Goal: Contribute content: Contribute content

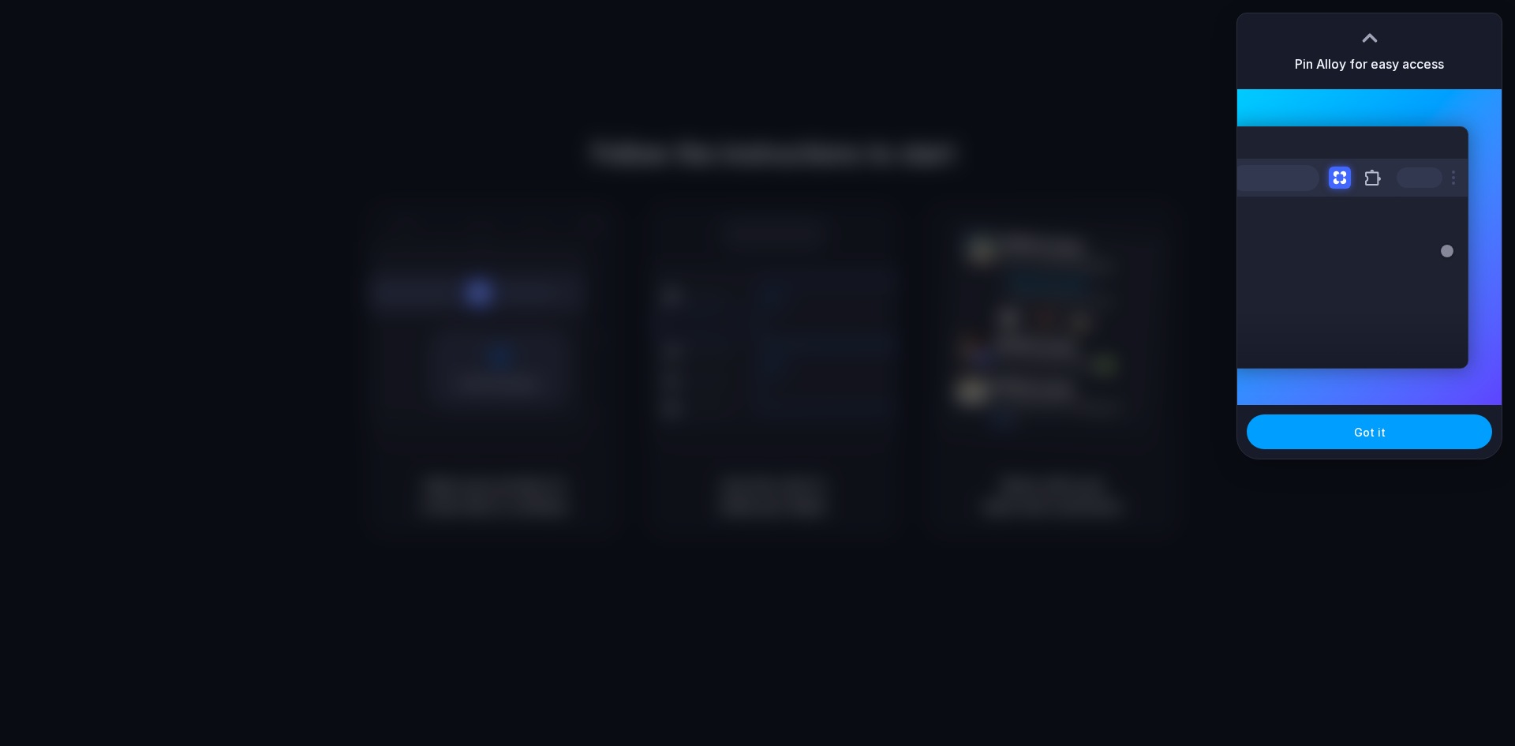
click at [1354, 432] on button "Got it" at bounding box center [1369, 431] width 245 height 35
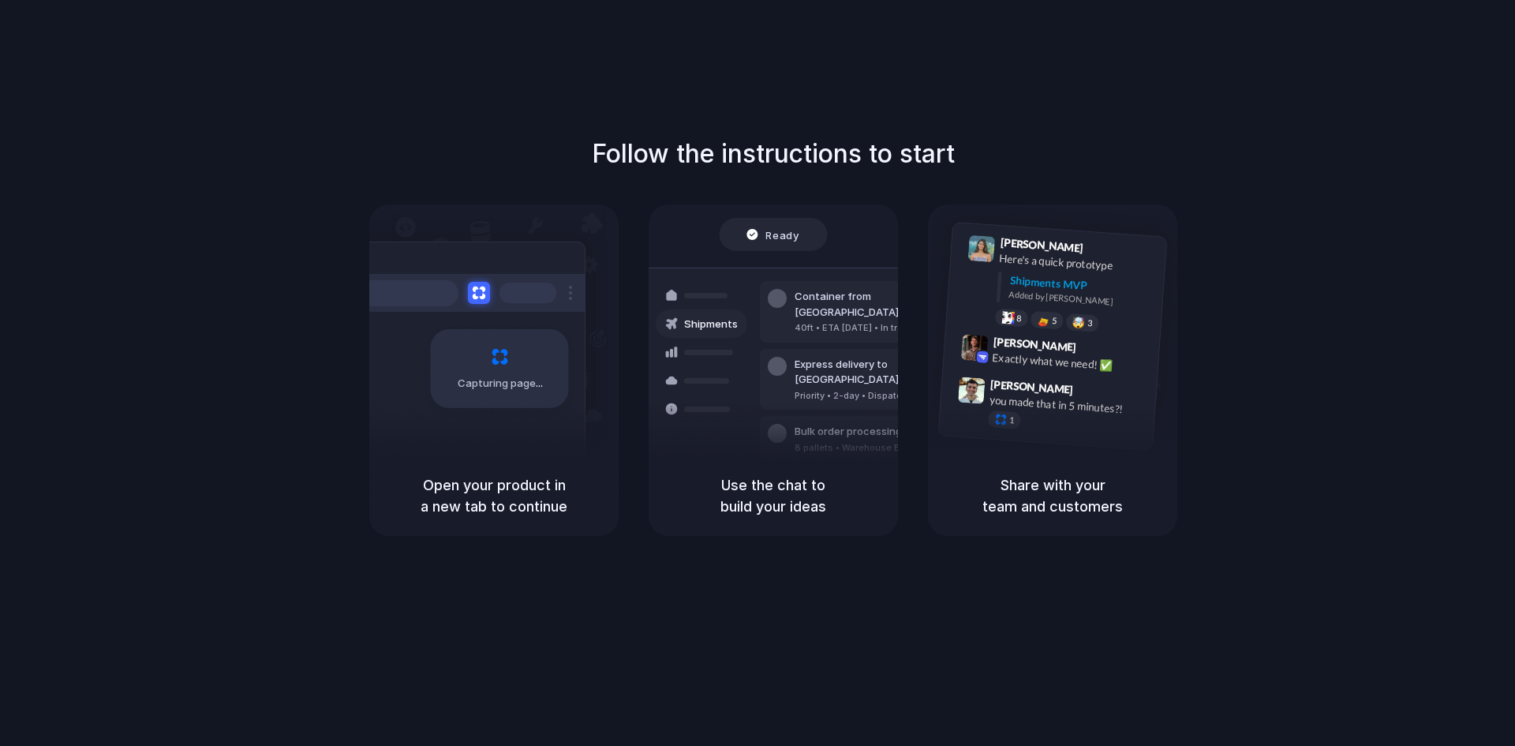
click at [1484, 19] on div "Follow the instructions to start Capturing page Open your product in a new tab …" at bounding box center [773, 388] width 1546 height 777
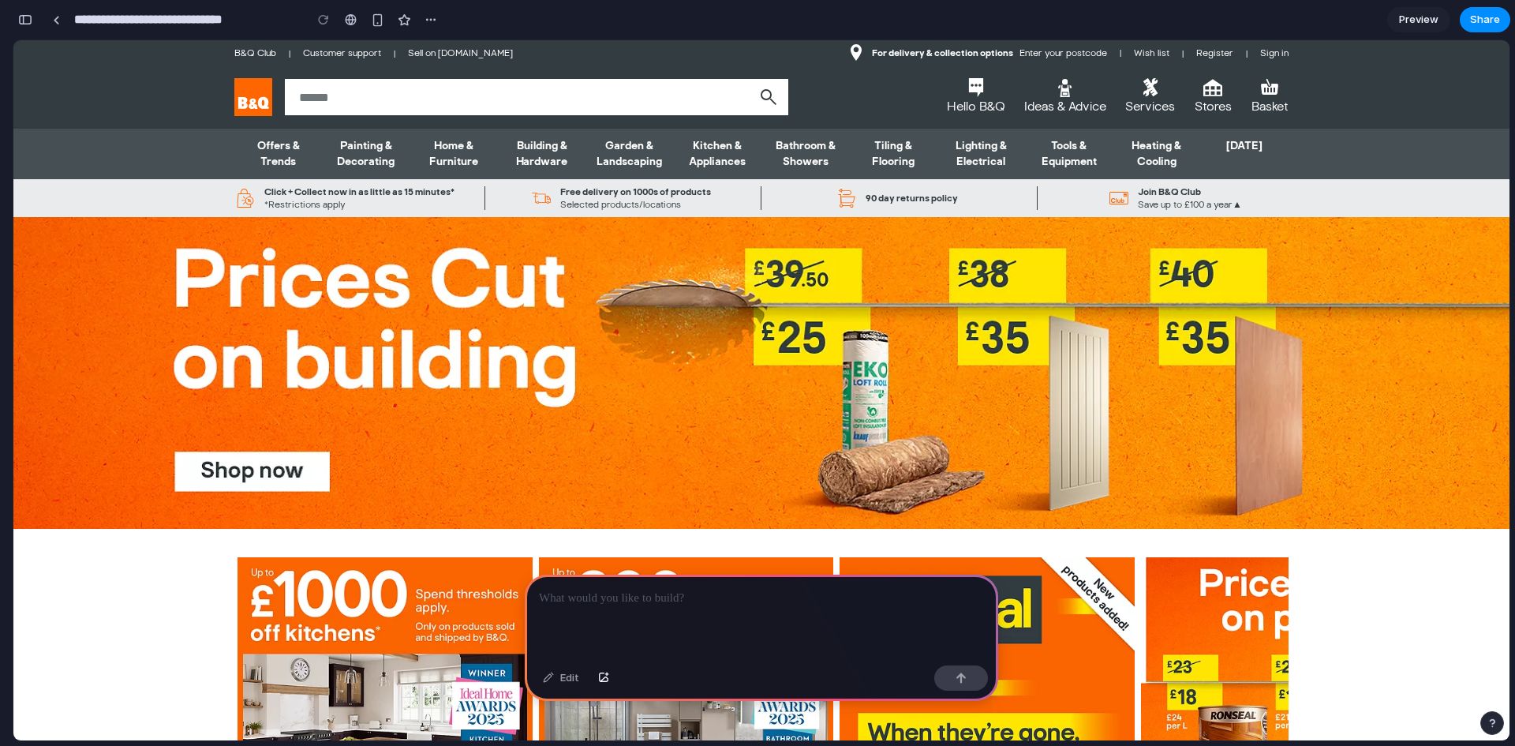
click at [629, 592] on p at bounding box center [761, 598] width 445 height 19
click at [574, 589] on p at bounding box center [761, 598] width 445 height 19
click at [28, 24] on div "button" at bounding box center [25, 19] width 14 height 11
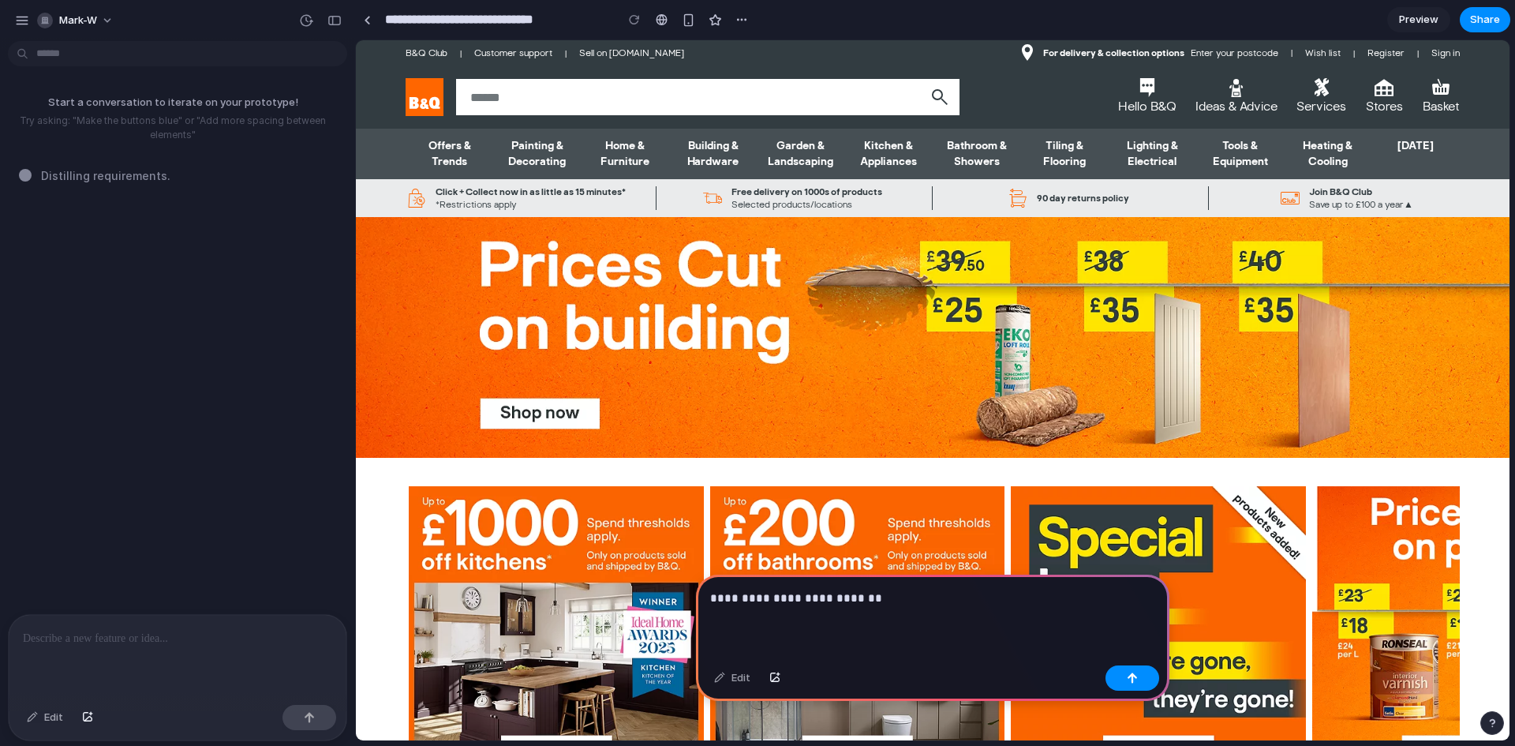
click at [898, 605] on div "**********" at bounding box center [932, 616] width 473 height 84
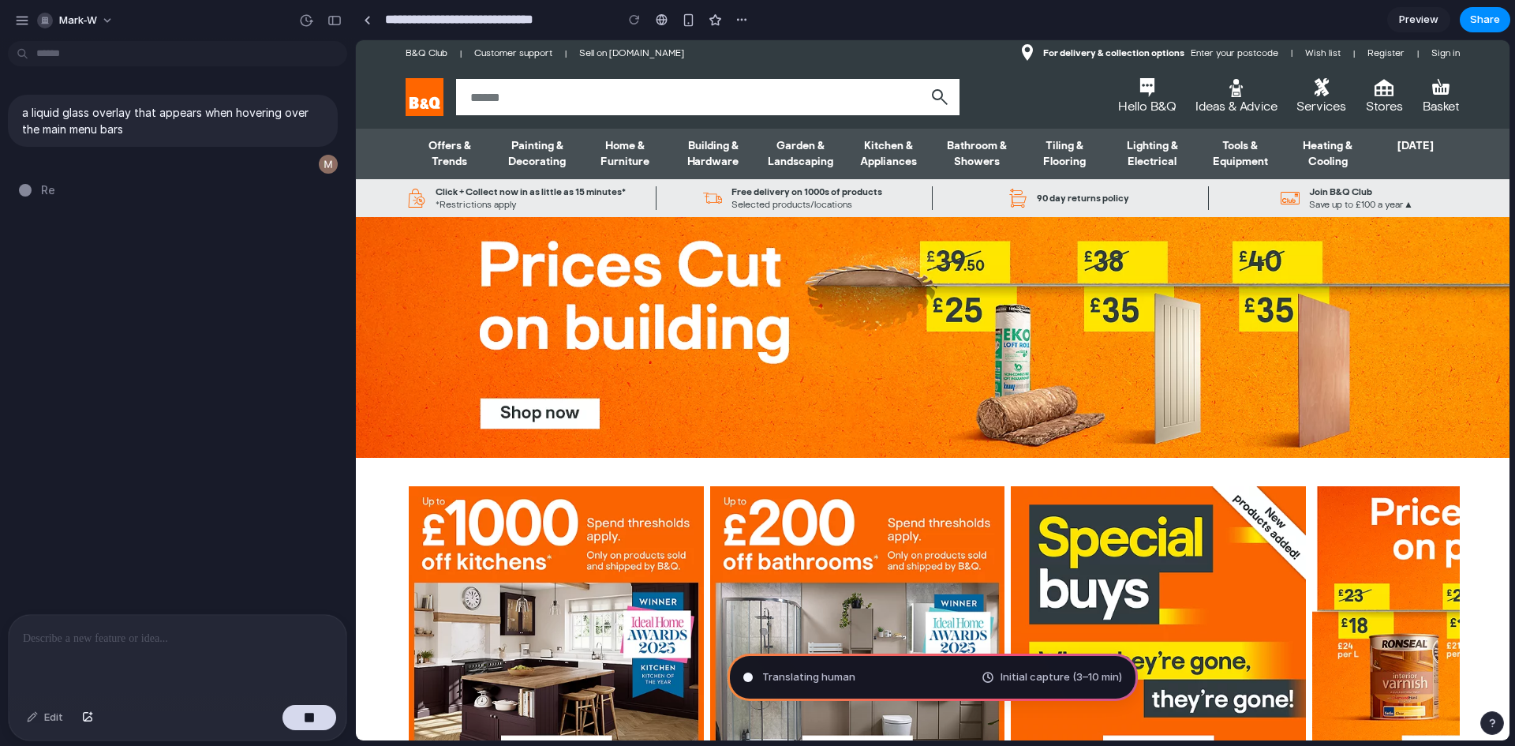
type input "**********"
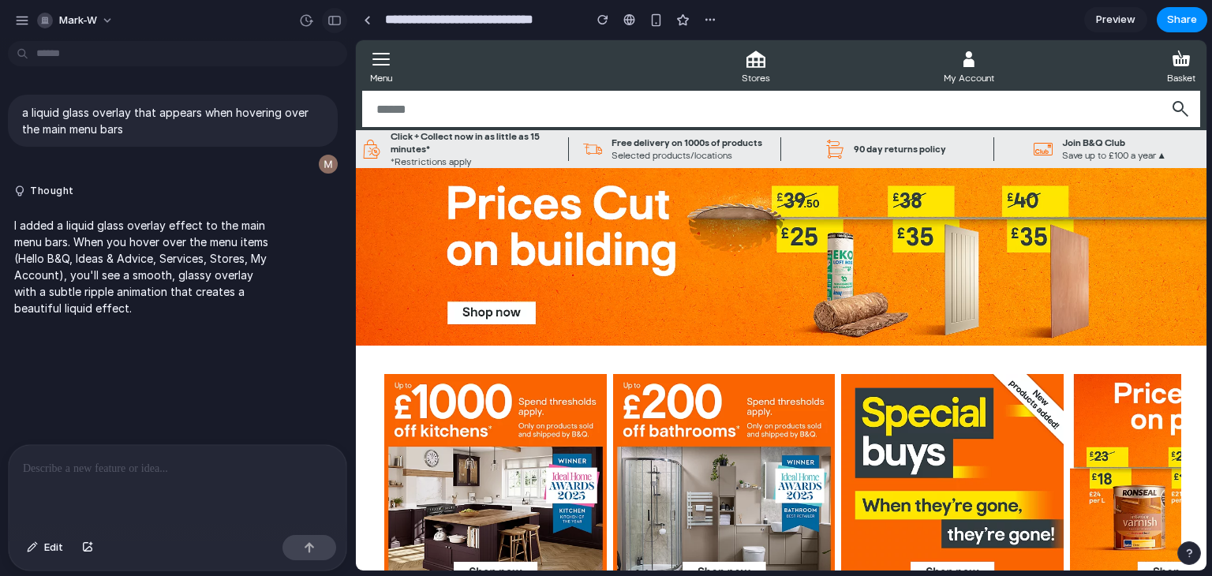
click at [332, 21] on div "button" at bounding box center [334, 20] width 14 height 11
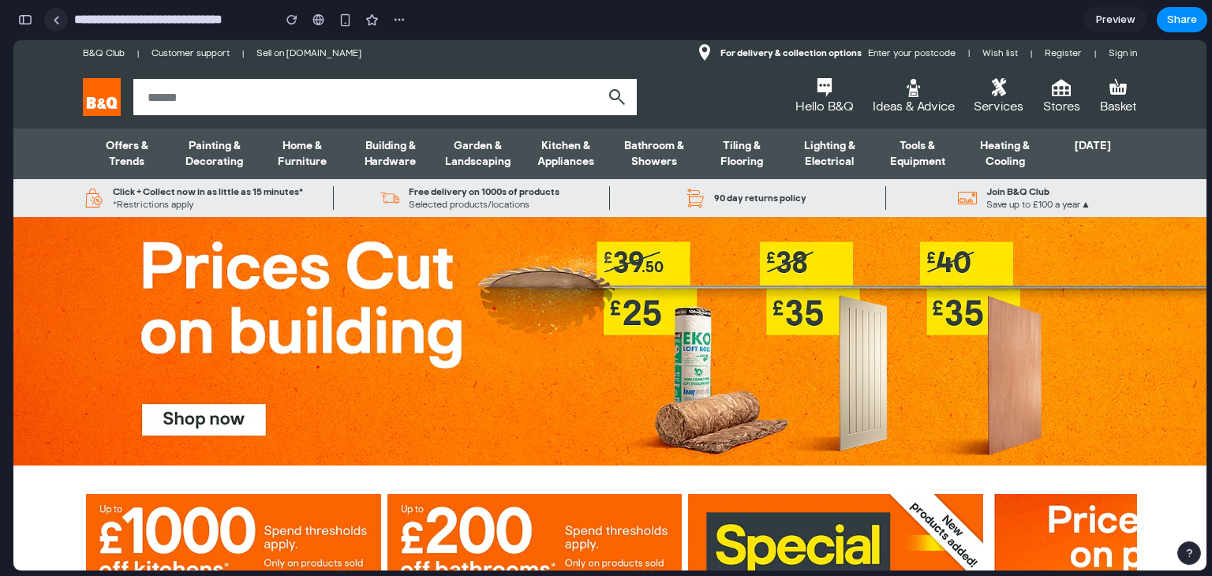
click at [64, 11] on link at bounding box center [56, 20] width 24 height 24
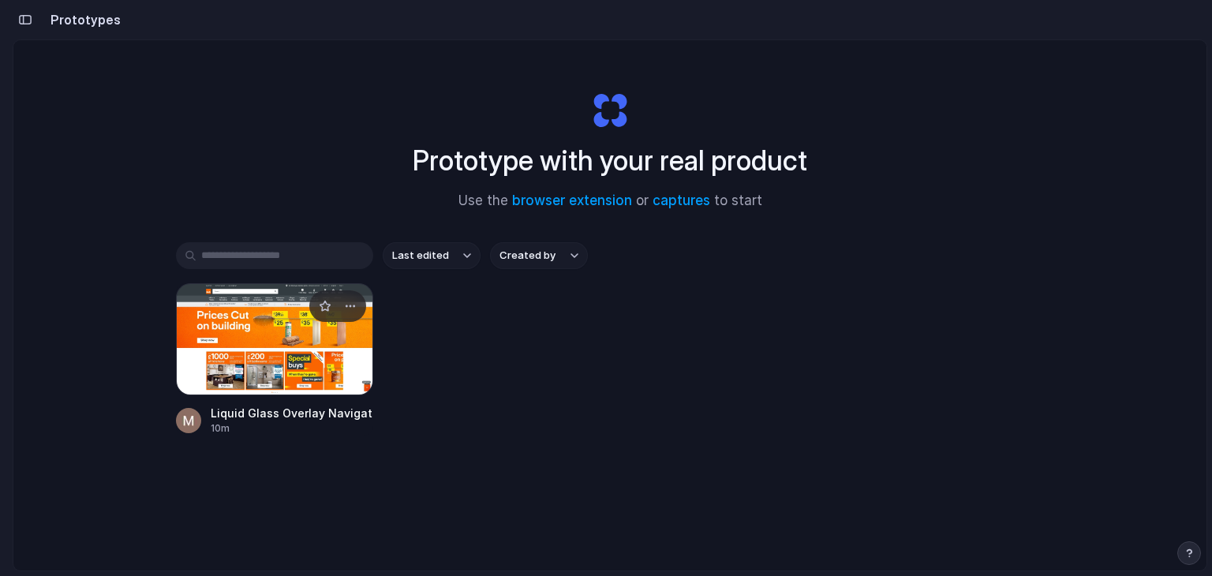
click at [265, 348] on div at bounding box center [274, 339] width 197 height 112
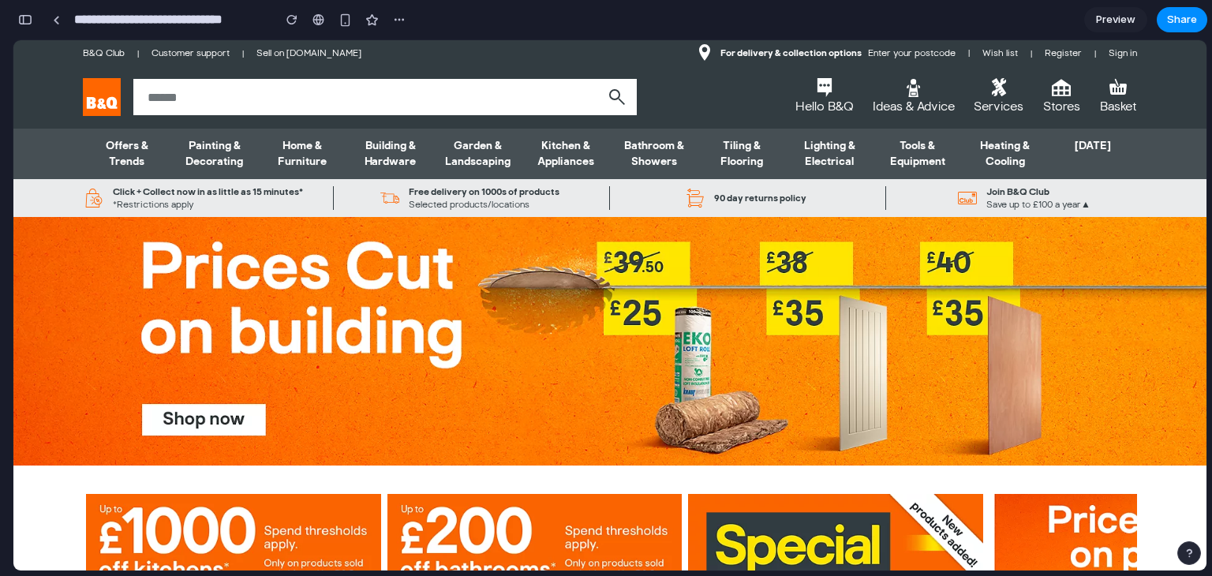
click at [17, 36] on div "**********" at bounding box center [212, 19] width 398 height 35
click at [25, 18] on div "button" at bounding box center [25, 19] width 14 height 11
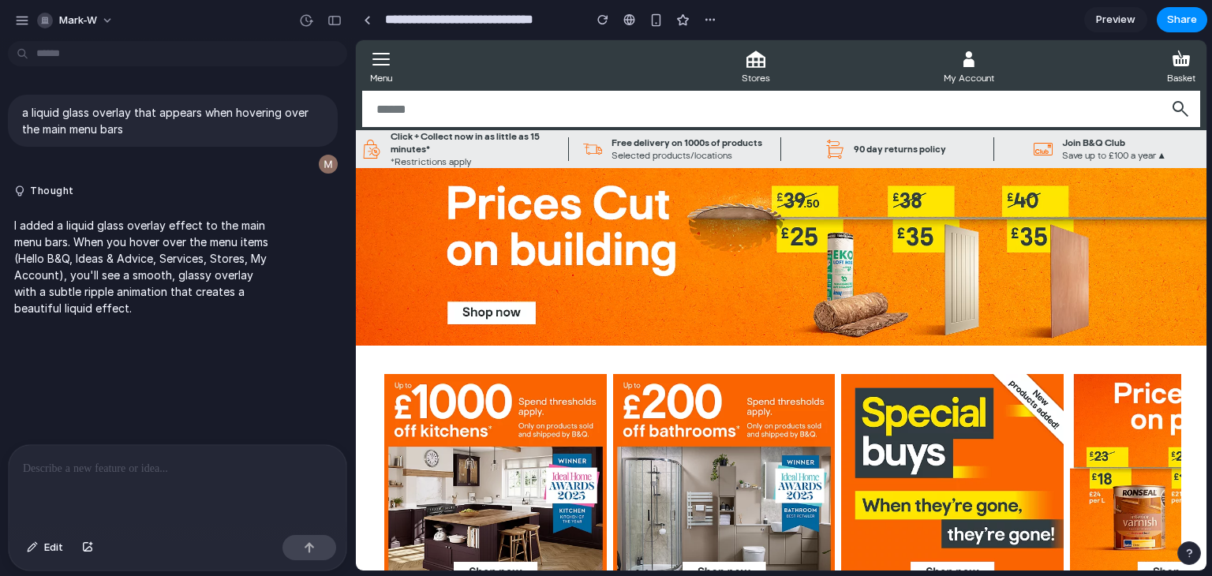
click at [396, 57] on ul "Menu Menu Hello B&Q DIY Assistant Hello B&Q Ideas & Advice Ideas & Advice Servi…" at bounding box center [781, 66] width 838 height 38
click at [368, 12] on link at bounding box center [367, 20] width 24 height 24
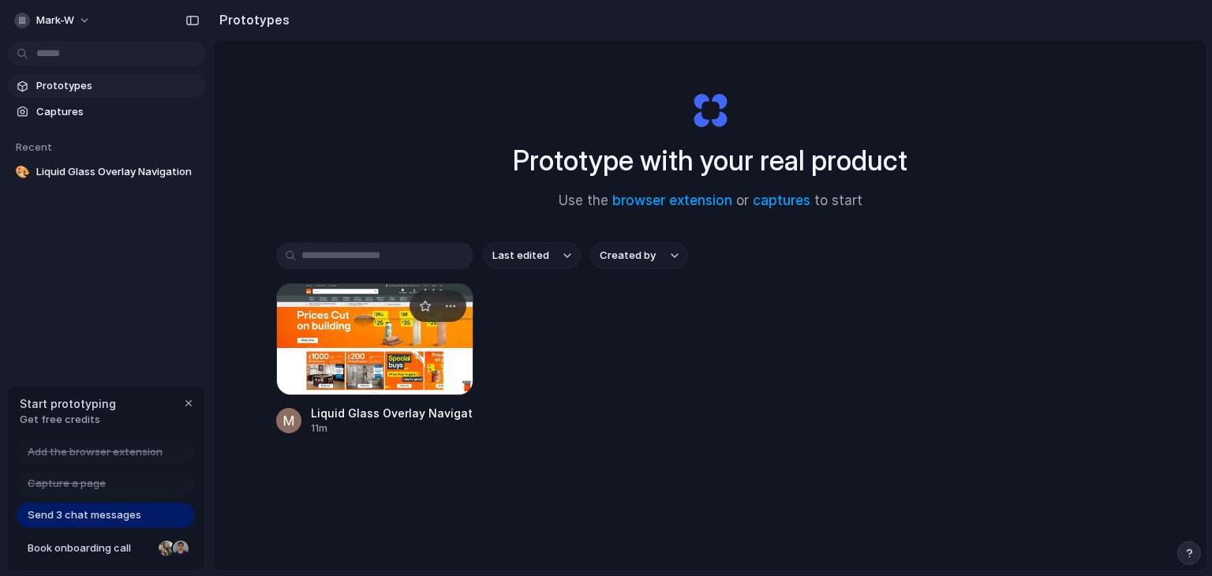
click at [343, 309] on div at bounding box center [374, 339] width 197 height 112
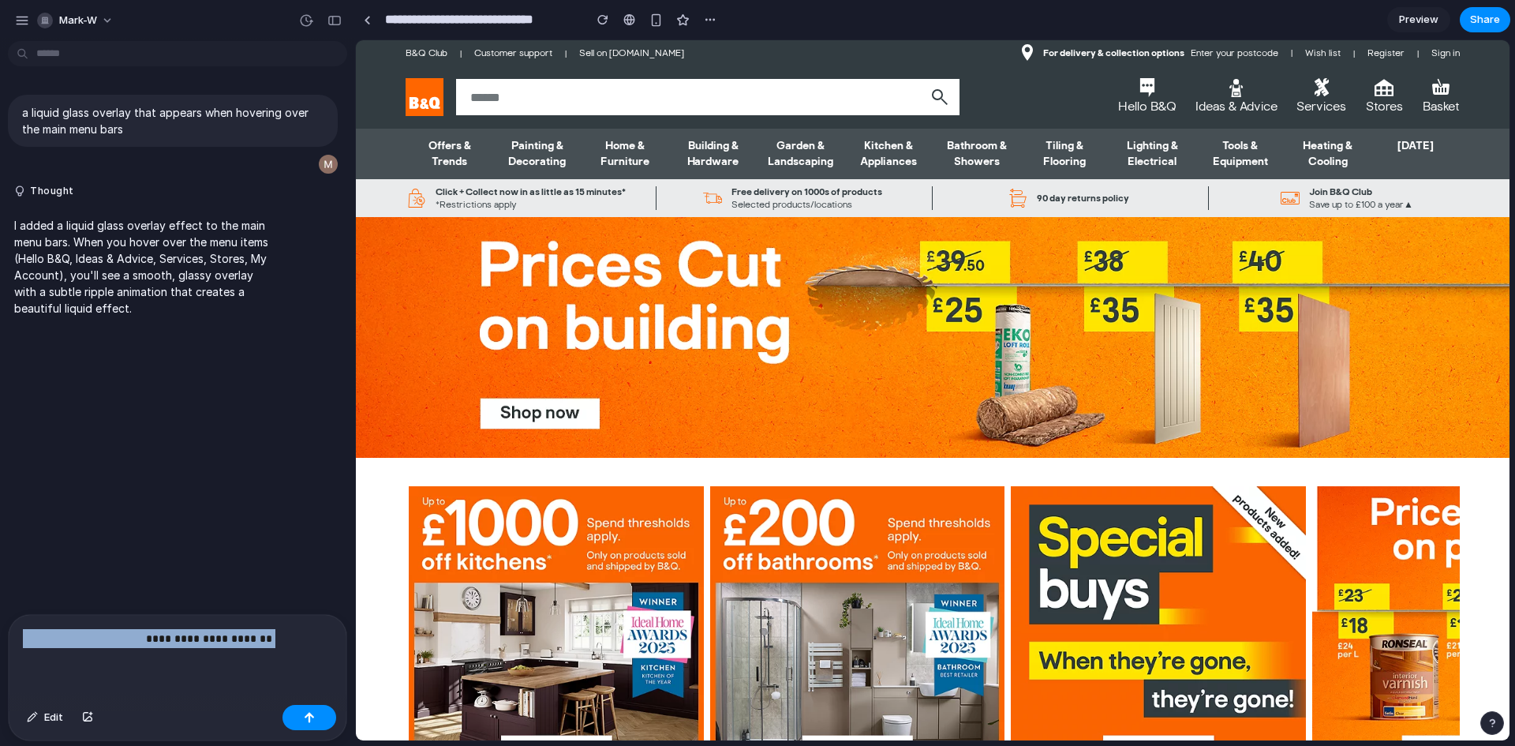
drag, startPoint x: 282, startPoint y: 627, endPoint x: -35, endPoint y: 603, distance: 318.1
click at [0, 603] on html "**********" at bounding box center [757, 373] width 1515 height 746
click at [148, 642] on div at bounding box center [178, 657] width 338 height 84
click at [140, 638] on p at bounding box center [174, 638] width 303 height 19
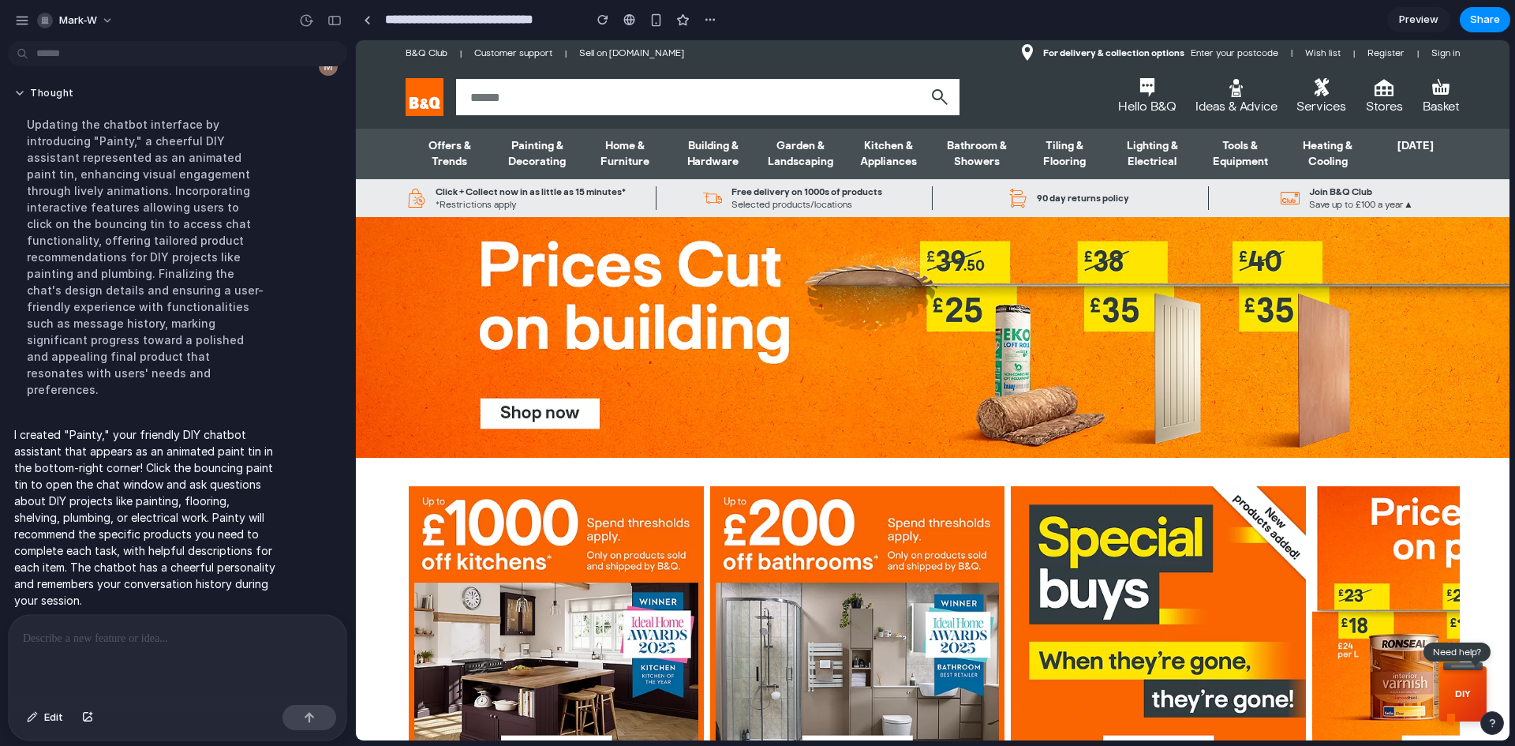
drag, startPoint x: 1441, startPoint y: 682, endPoint x: 1246, endPoint y: 576, distance: 221.7
click at [1465, 690] on div "DIY" at bounding box center [1462, 693] width 47 height 55
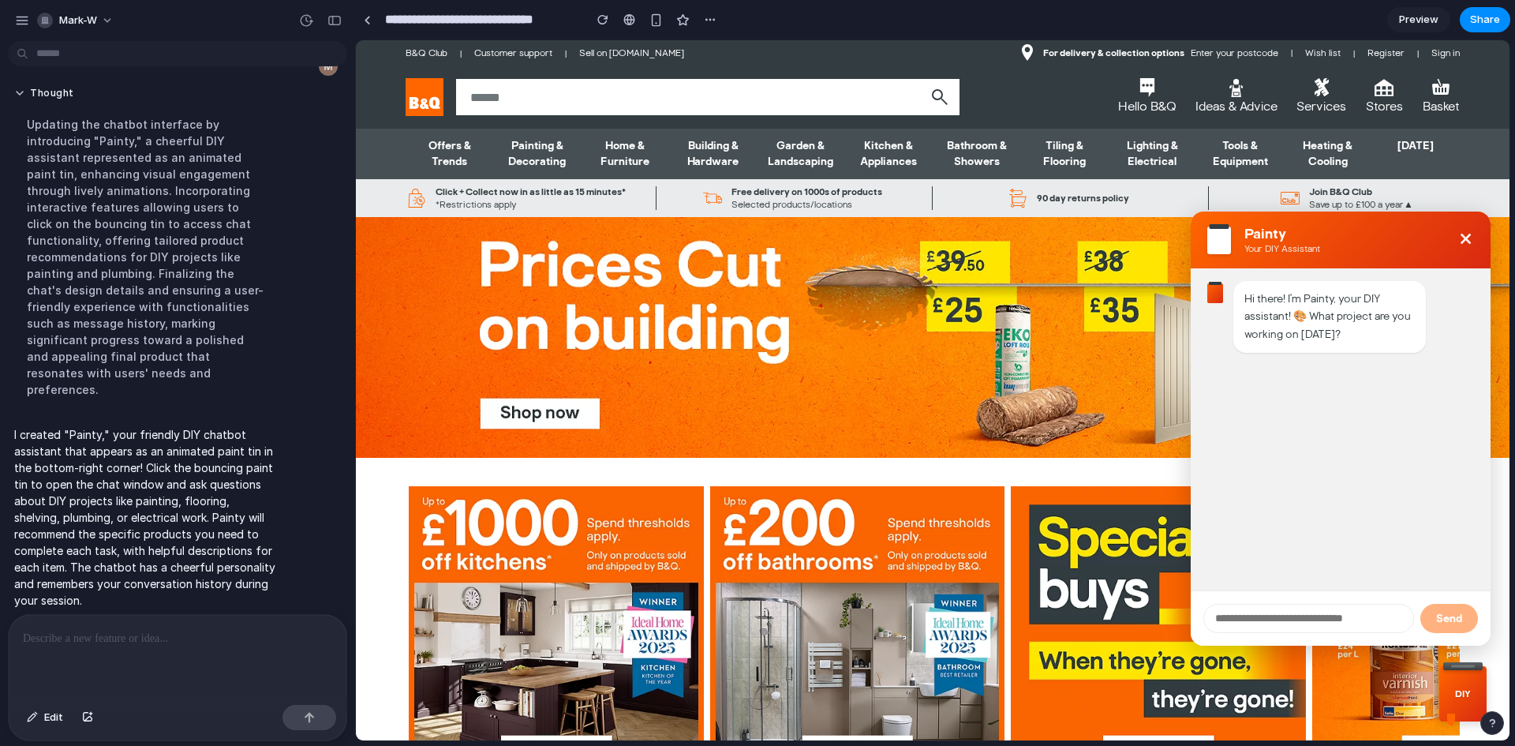
click at [1457, 234] on button "×" at bounding box center [1465, 240] width 30 height 30
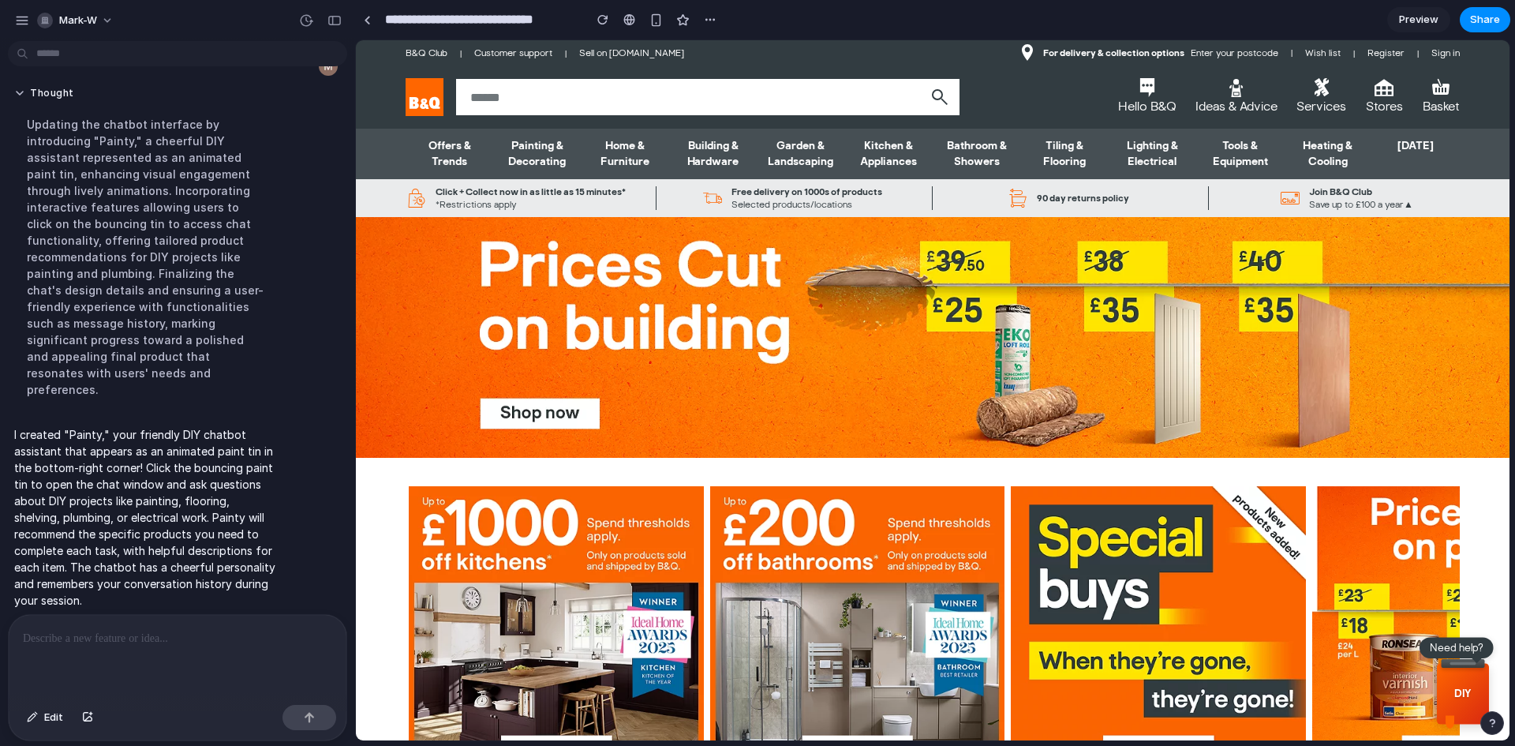
click at [1444, 676] on div "DIY" at bounding box center [1462, 693] width 47 height 55
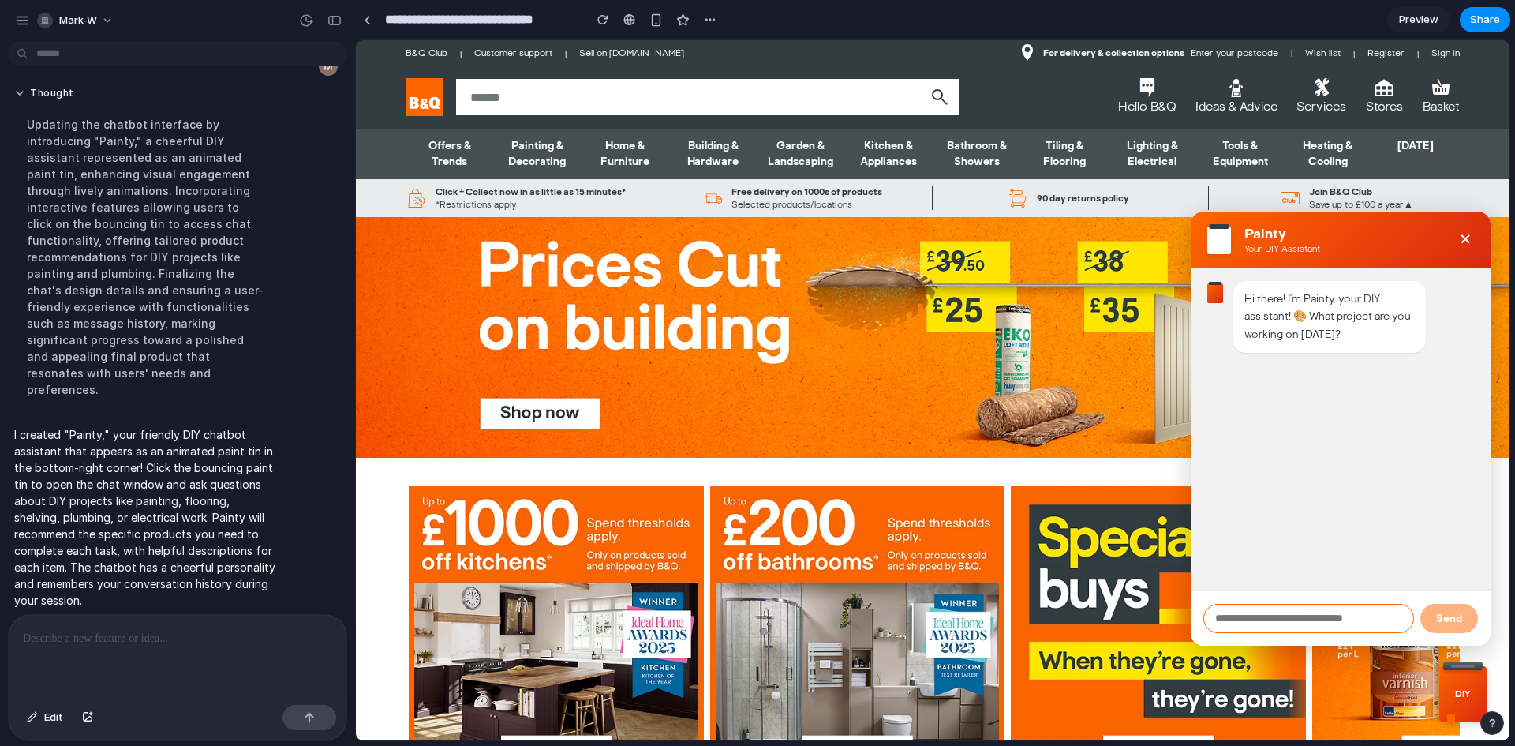
click at [1301, 611] on input "text" at bounding box center [1308, 618] width 211 height 29
type input "**********"
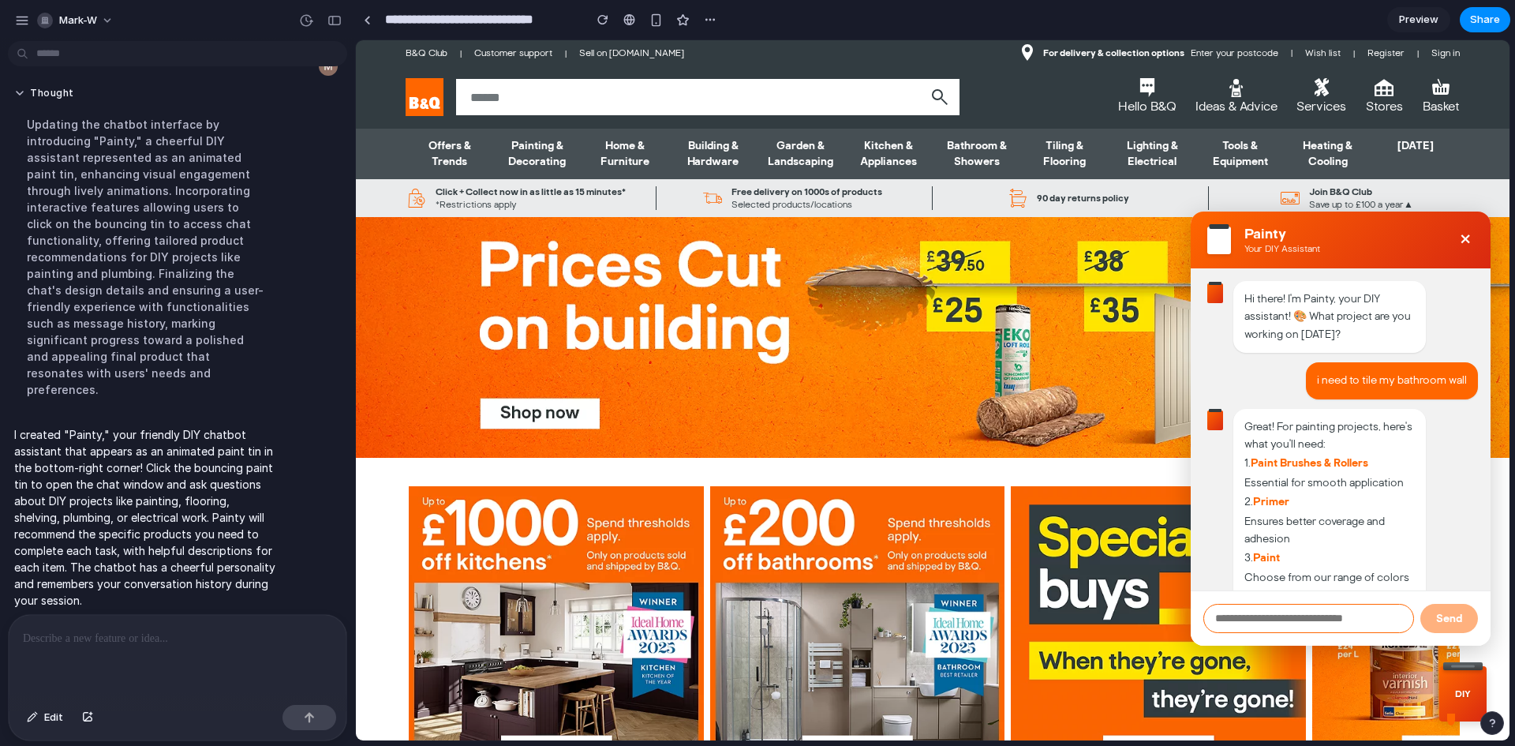
scroll to position [125, 0]
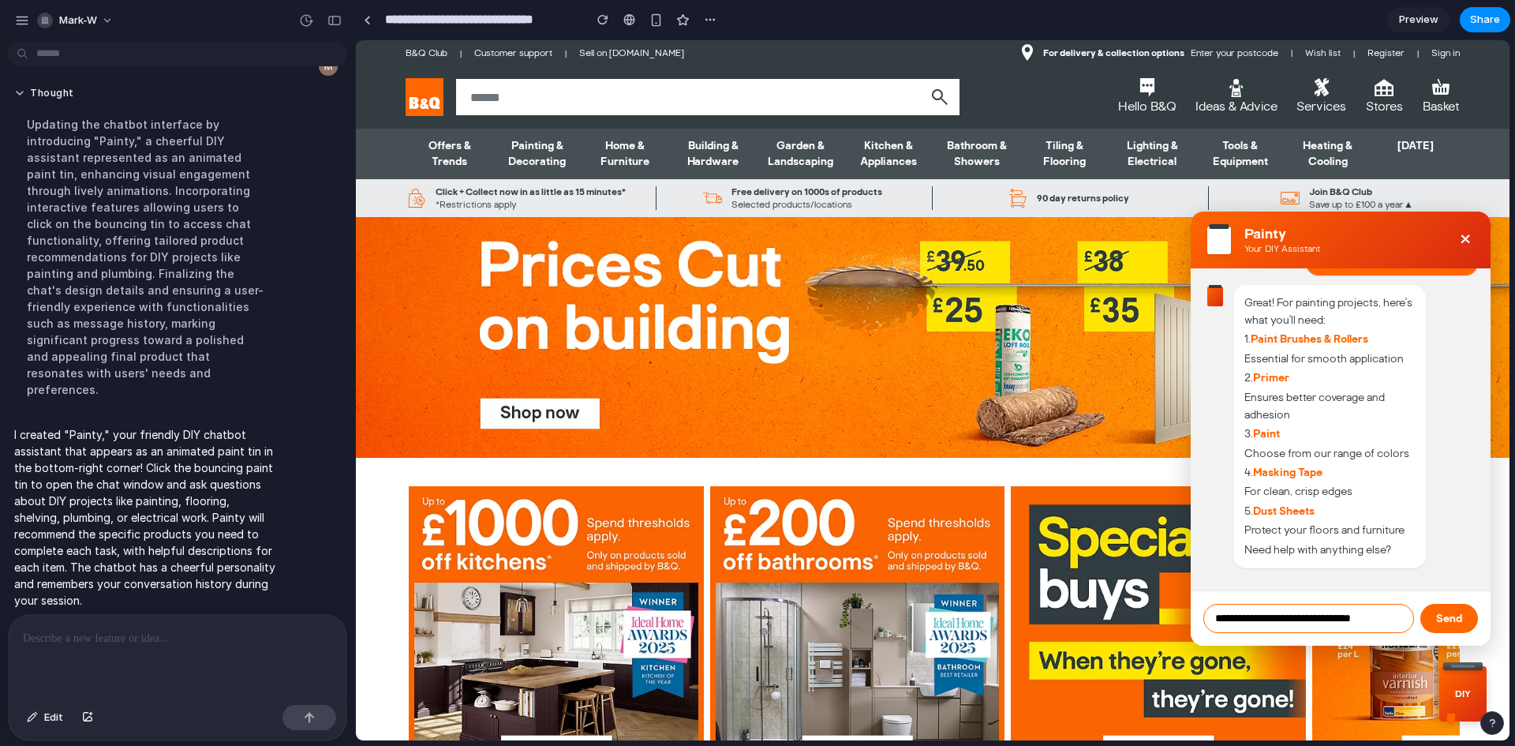
type input "**********"
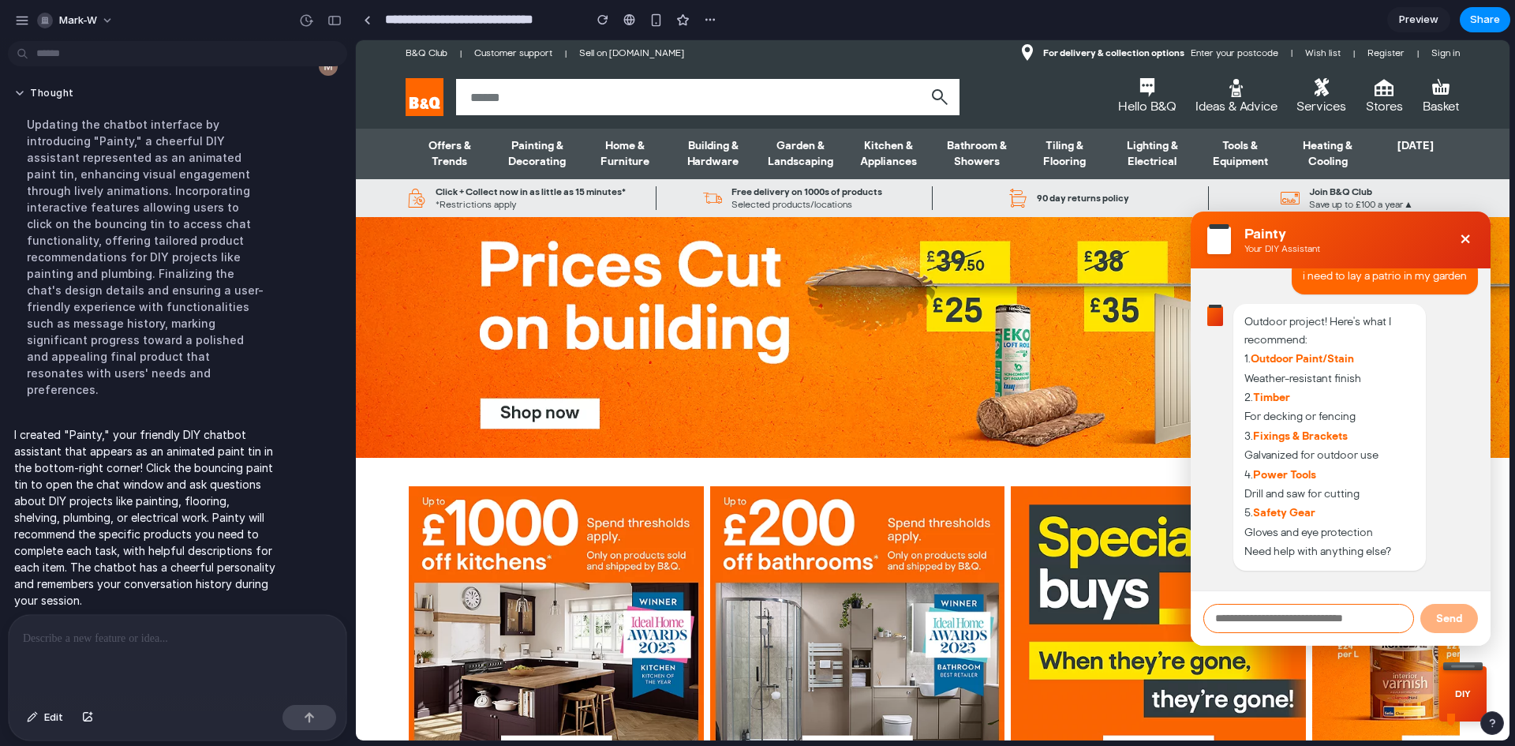
scroll to position [447, 0]
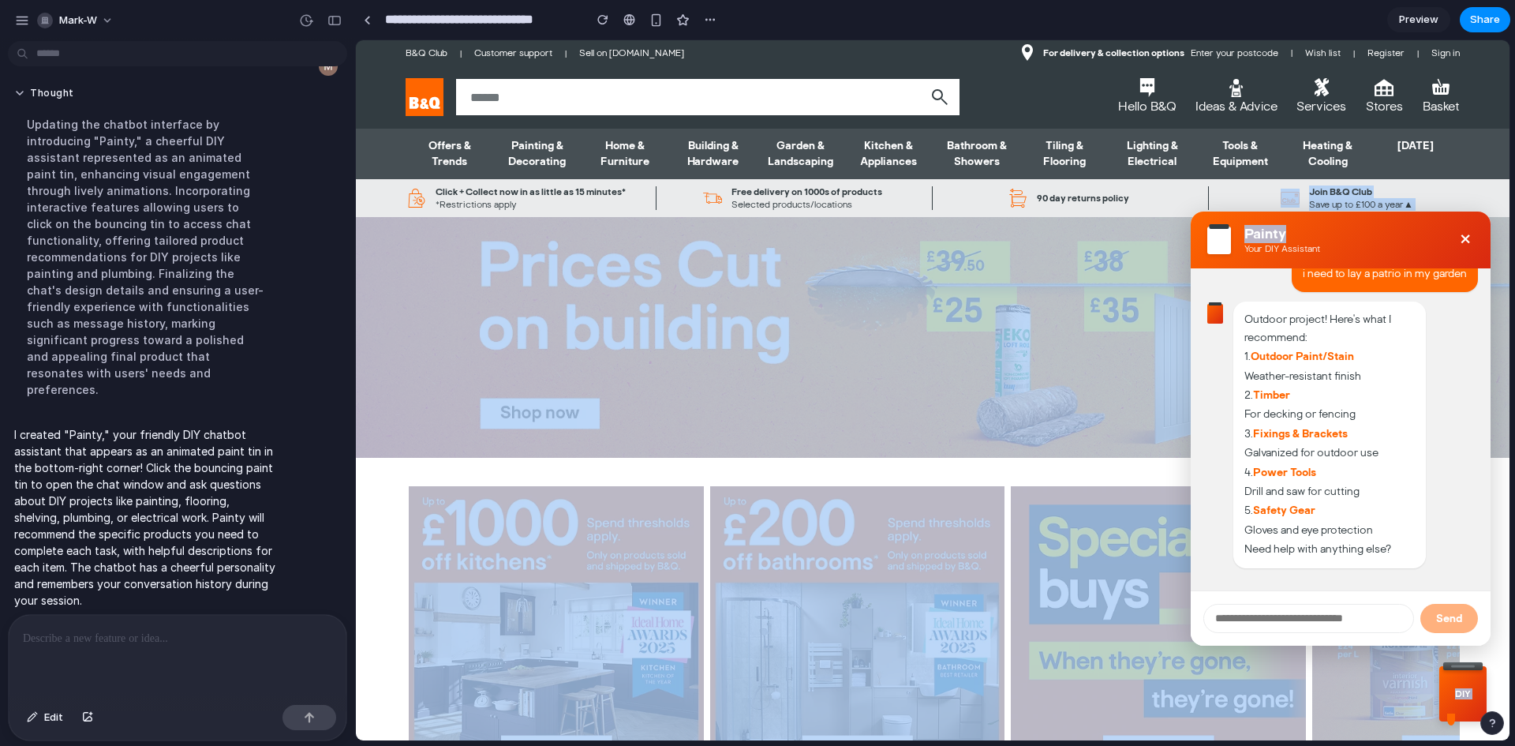
drag, startPoint x: 1355, startPoint y: 234, endPoint x: 1177, endPoint y: 205, distance: 179.9
click at [1244, 237] on h3 "Painty" at bounding box center [1282, 234] width 76 height 17
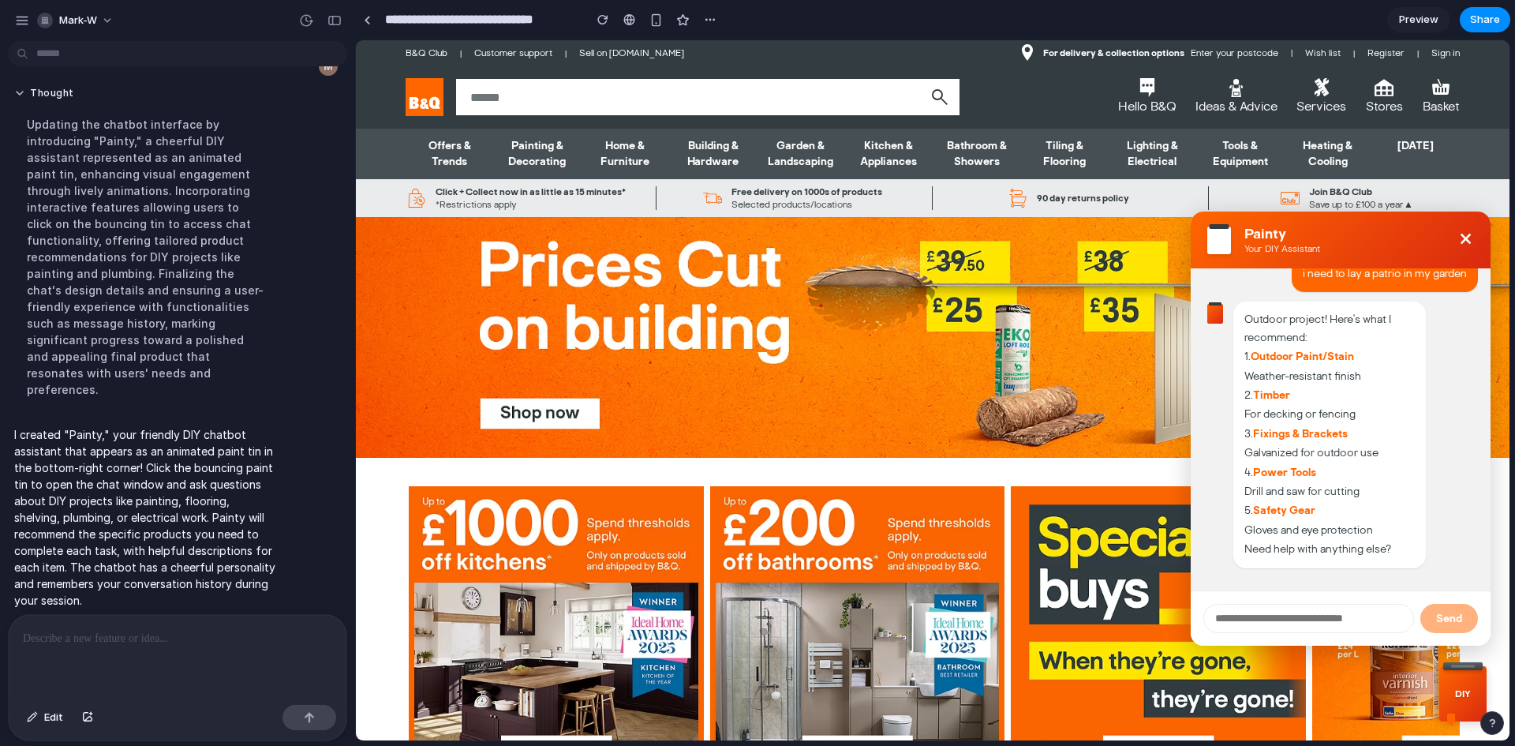
click at [1456, 237] on button "×" at bounding box center [1465, 240] width 30 height 30
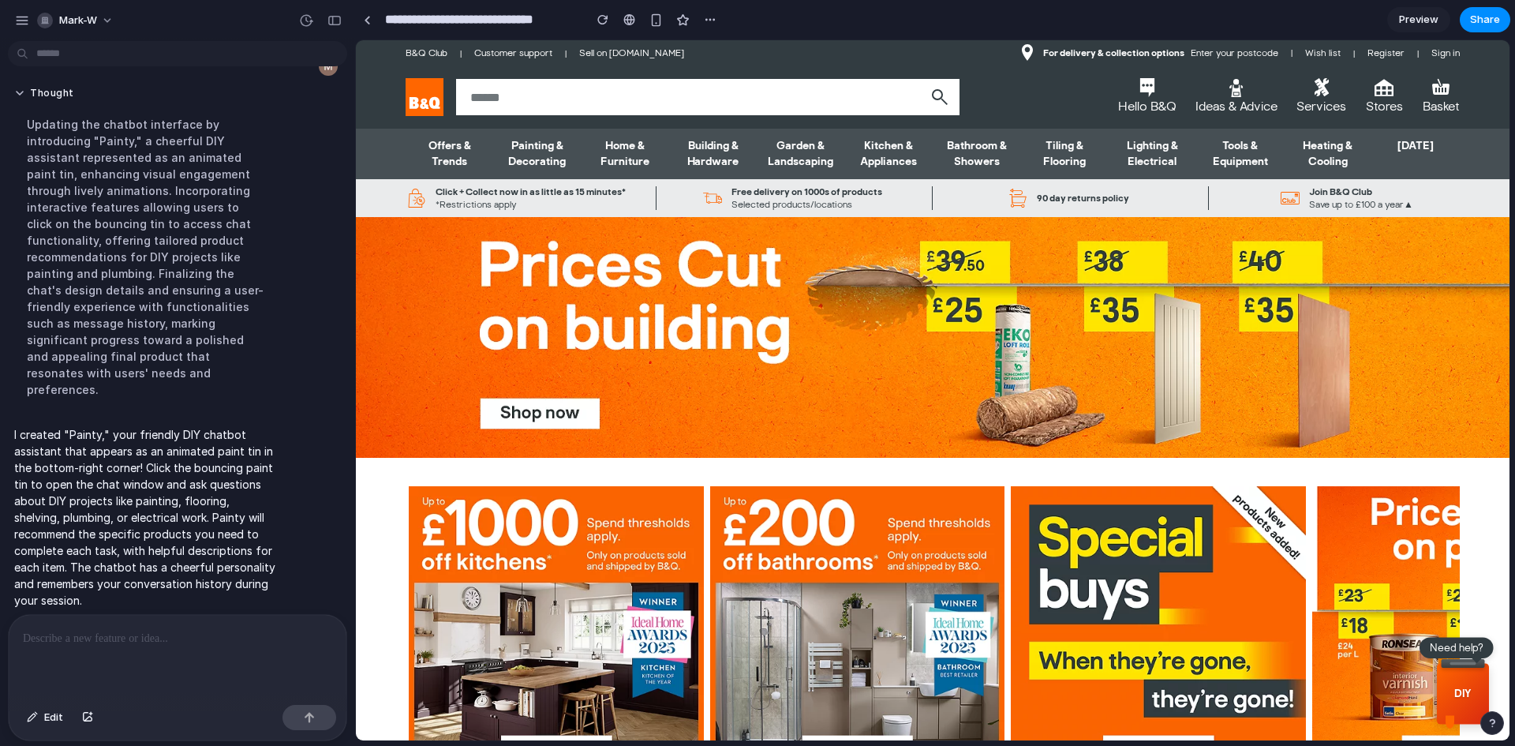
click at [1460, 680] on div "DIY" at bounding box center [1462, 693] width 47 height 55
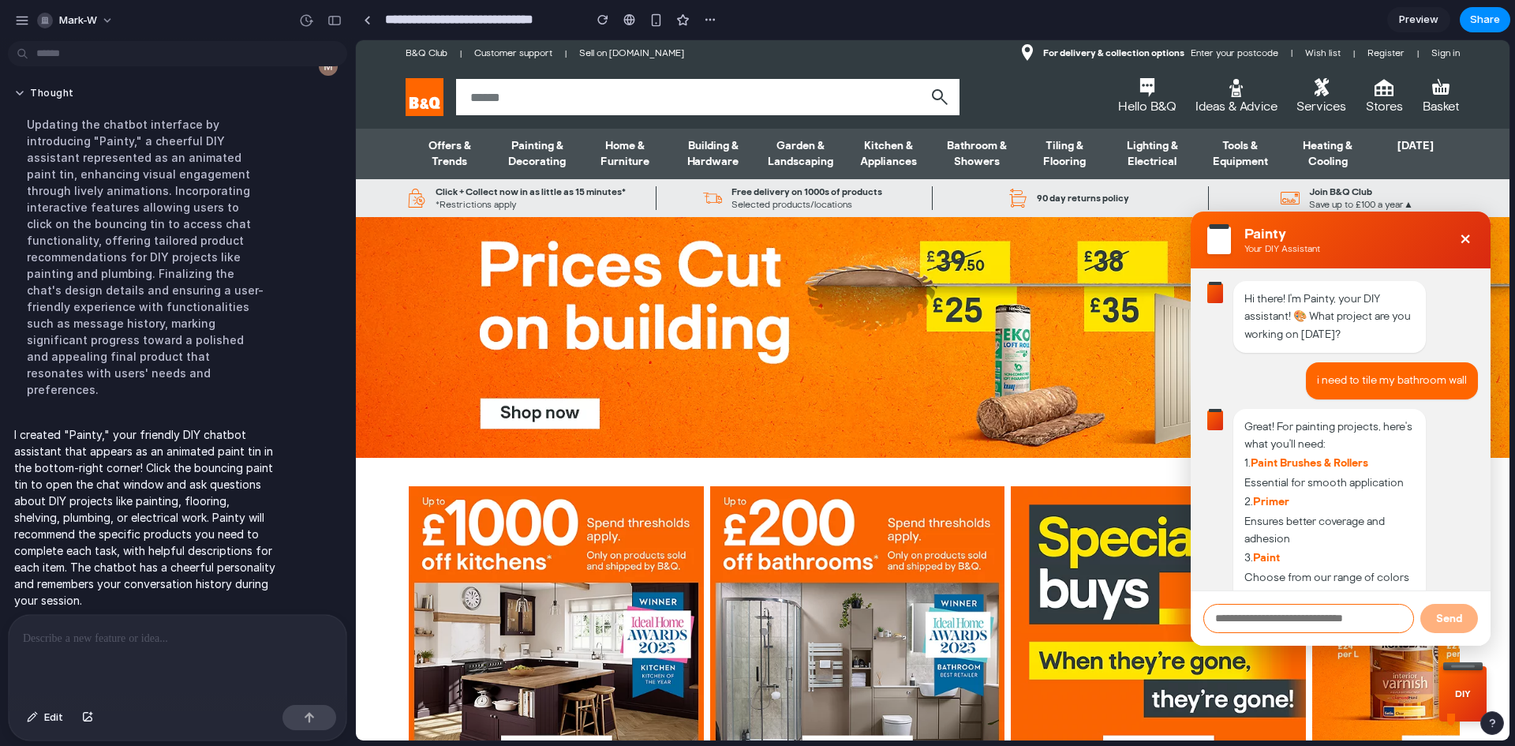
click at [1302, 615] on input "text" at bounding box center [1308, 618] width 211 height 29
type input "**********"
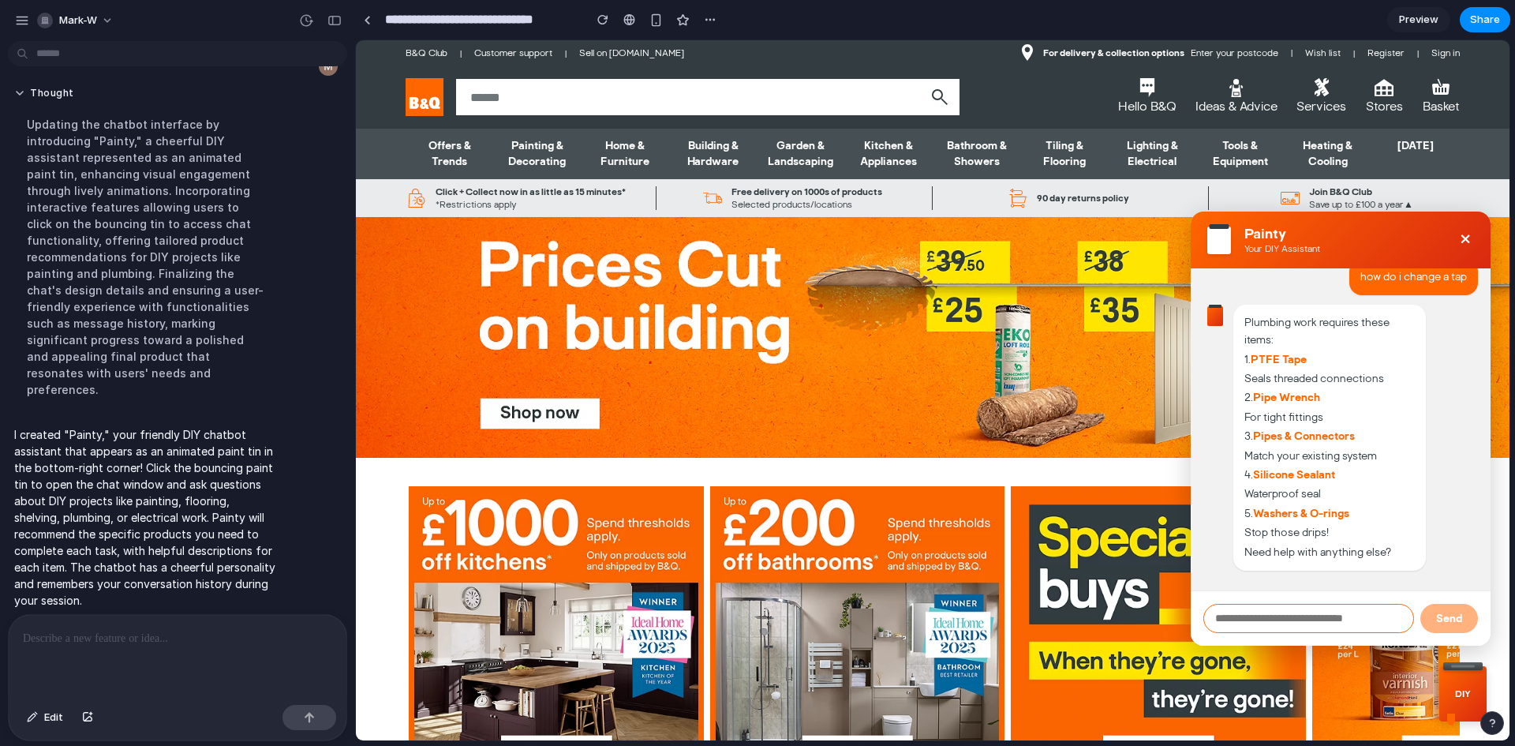
scroll to position [768, 0]
click at [1245, 626] on input "text" at bounding box center [1308, 618] width 211 height 29
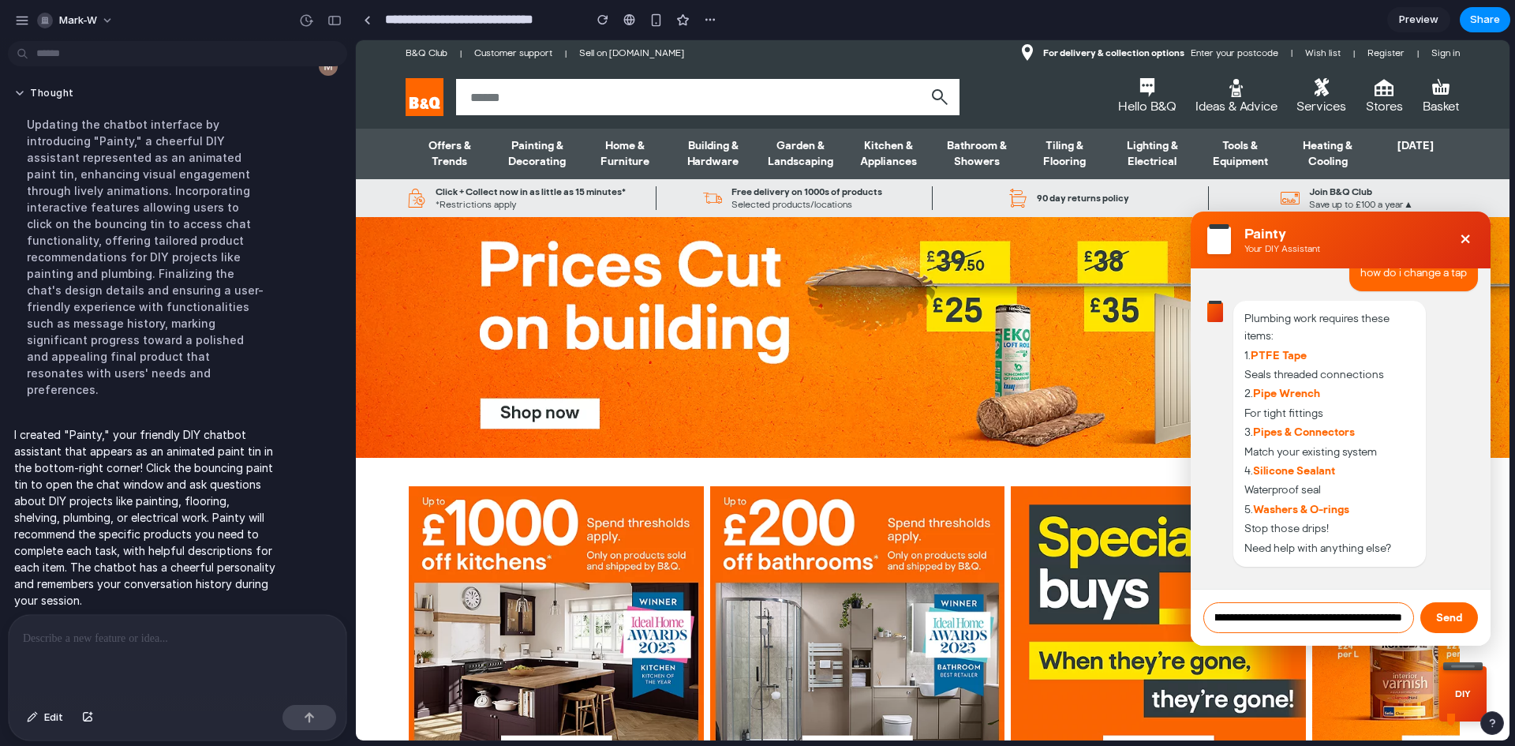
scroll to position [0, 133]
type input "**********"
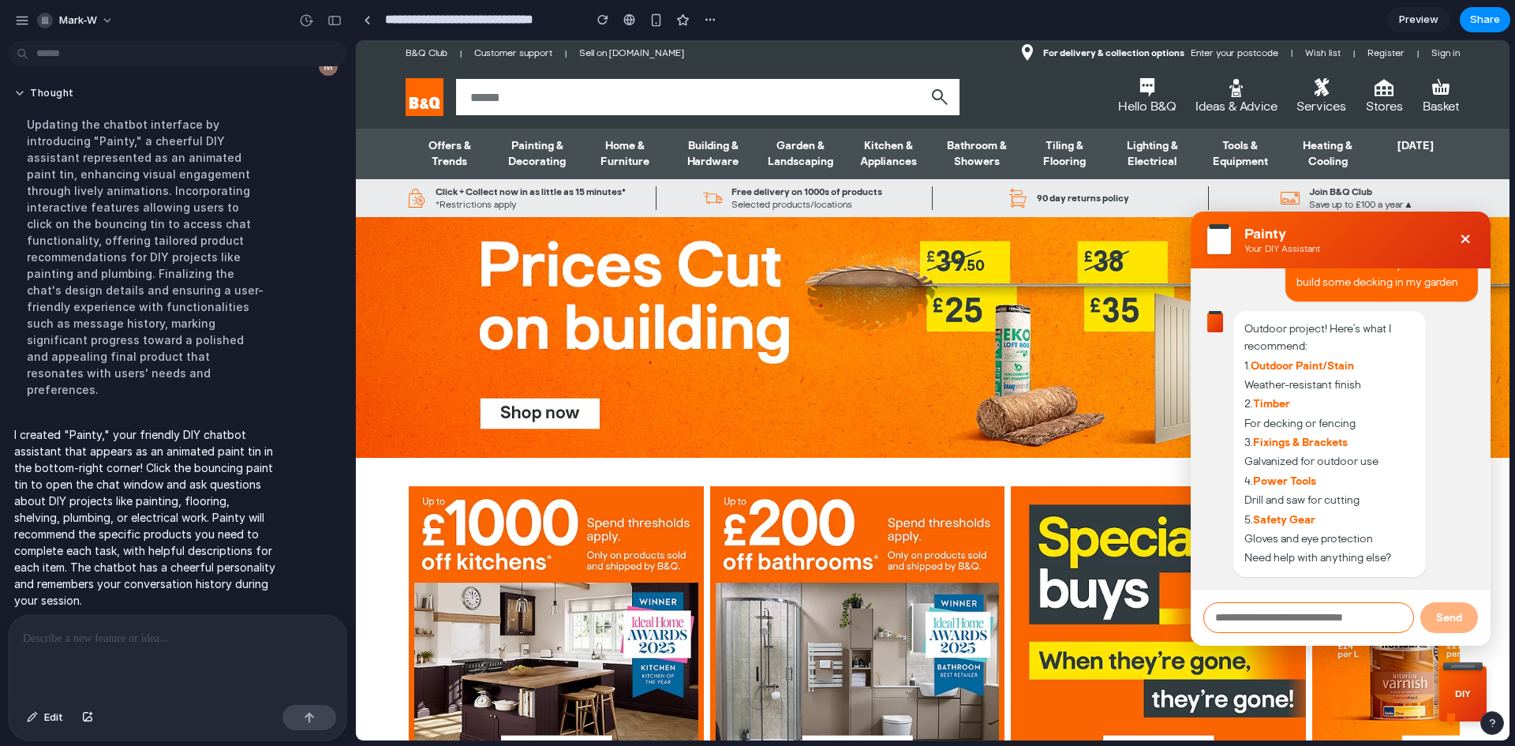
scroll to position [1108, 0]
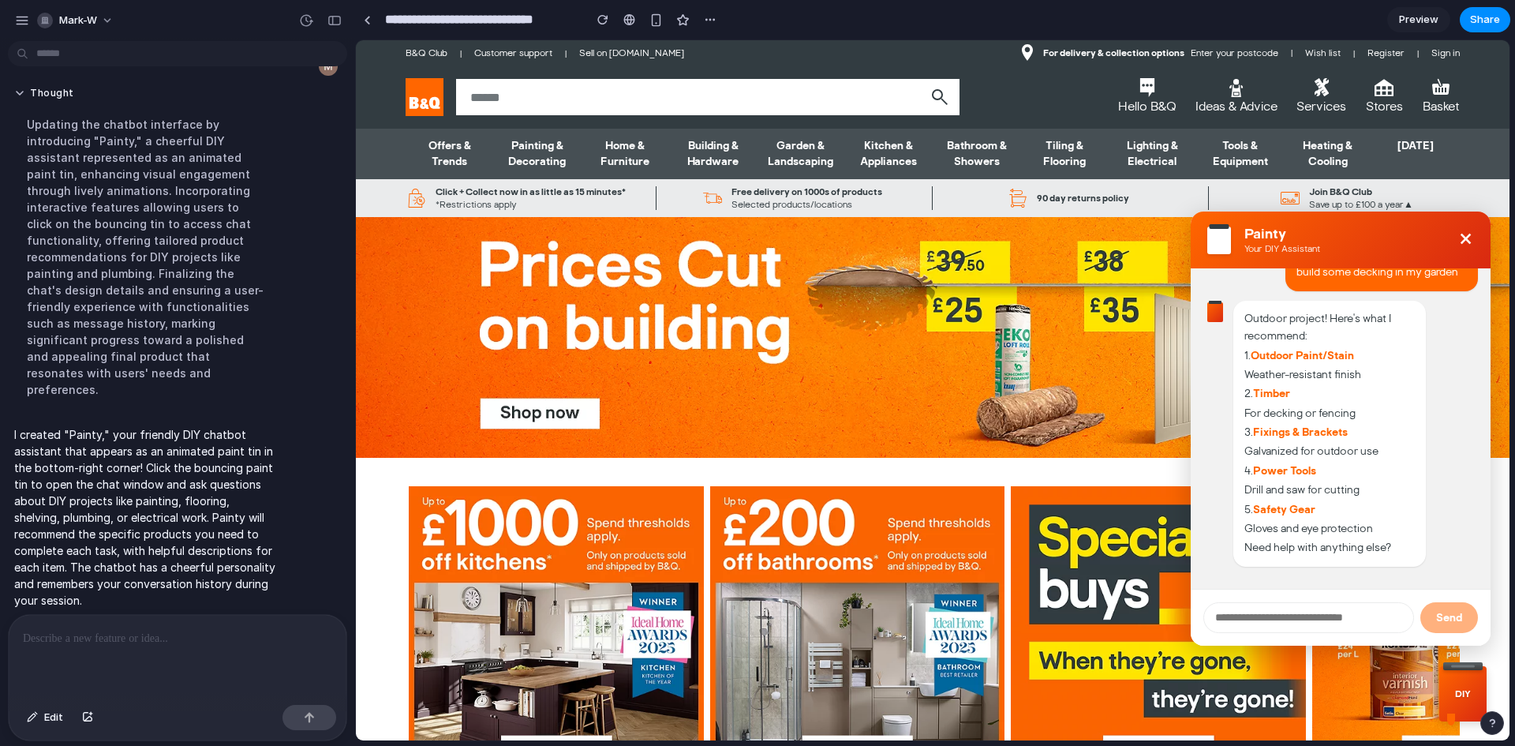
click at [1455, 237] on button "×" at bounding box center [1465, 240] width 30 height 30
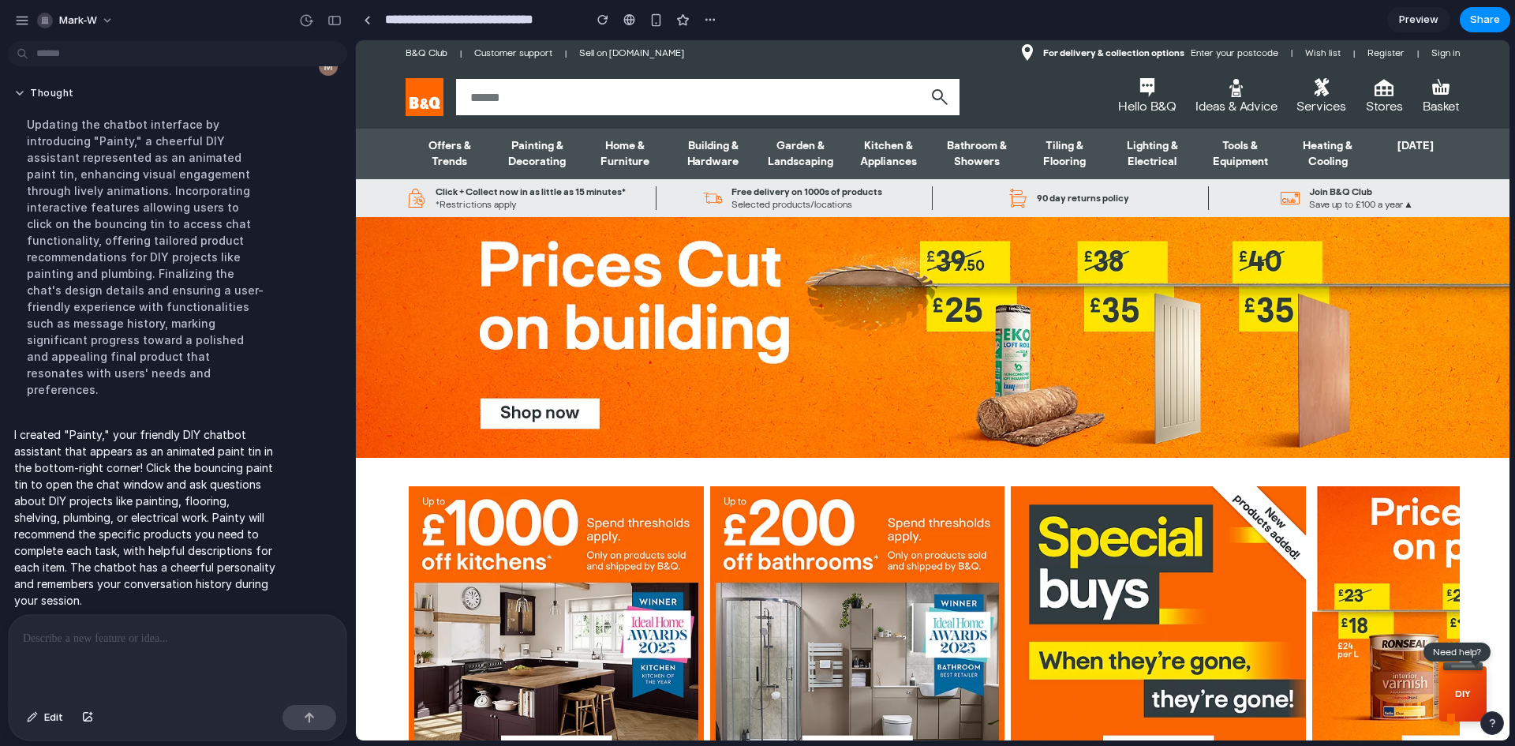
click at [148, 629] on p at bounding box center [174, 638] width 303 height 19
click at [127, 641] on p at bounding box center [174, 638] width 303 height 19
click at [879, 159] on link "Kitchen & Appliances" at bounding box center [889, 154] width 88 height 50
click at [877, 162] on link "Kitchen & Appliances" at bounding box center [889, 154] width 88 height 50
